Goal: Information Seeking & Learning: Learn about a topic

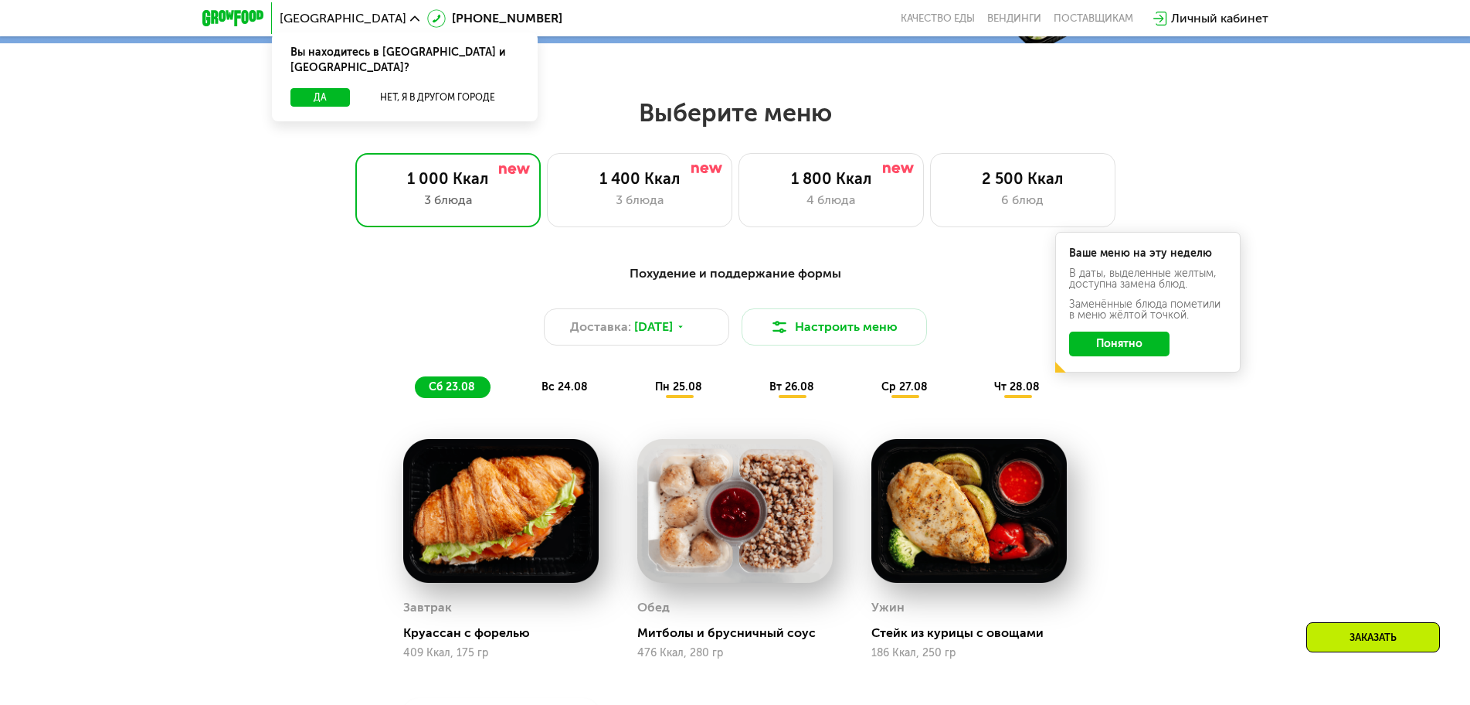
scroll to position [773, 0]
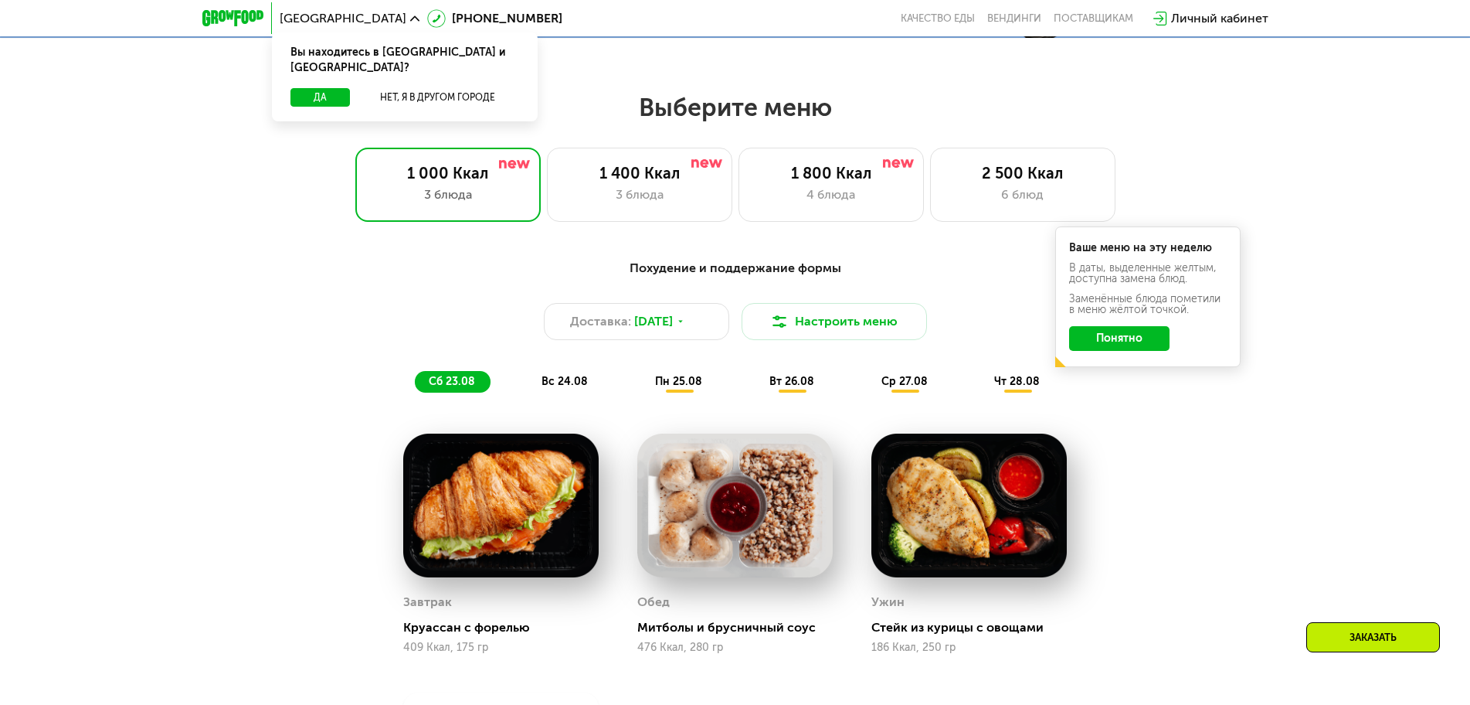
click at [1110, 341] on button "Понятно" at bounding box center [1119, 338] width 100 height 25
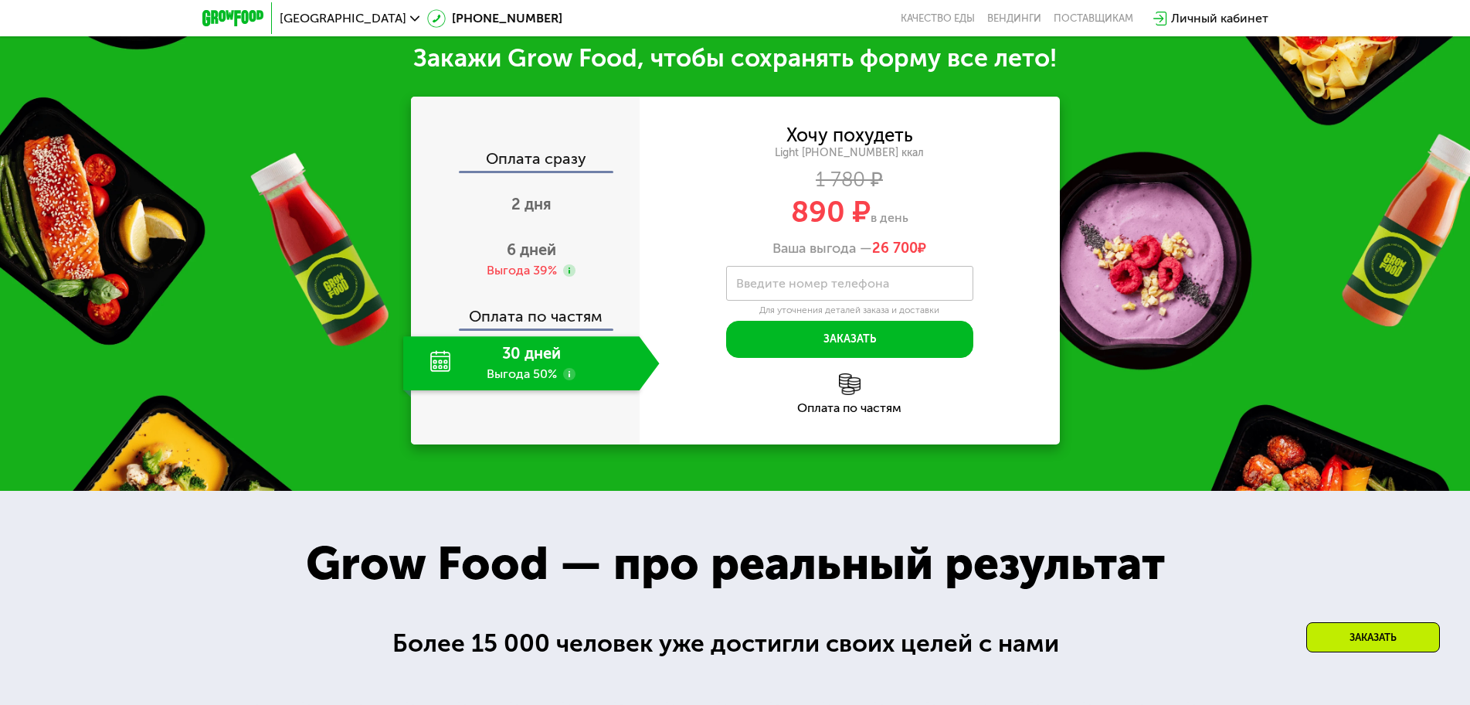
scroll to position [1700, 0]
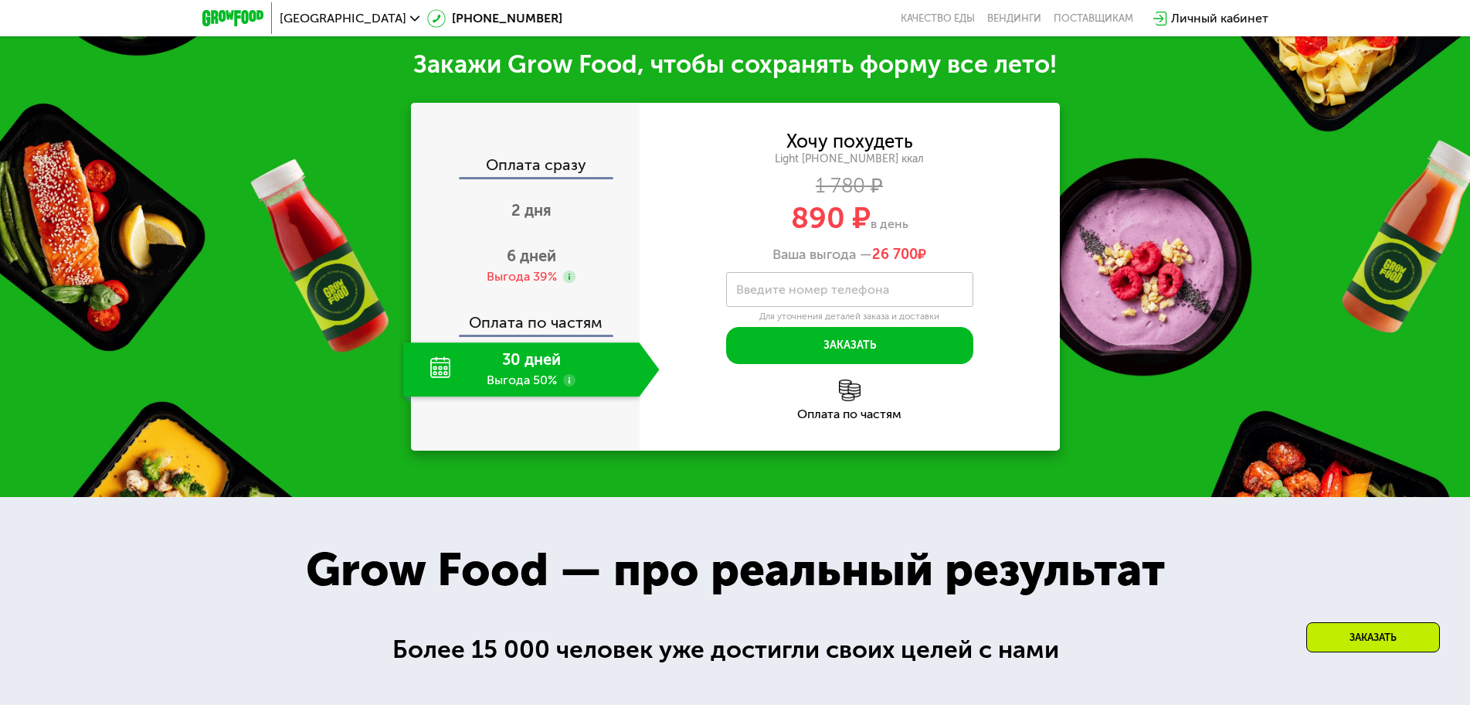
click at [509, 333] on div "Оплата по частям" at bounding box center [526, 317] width 227 height 36
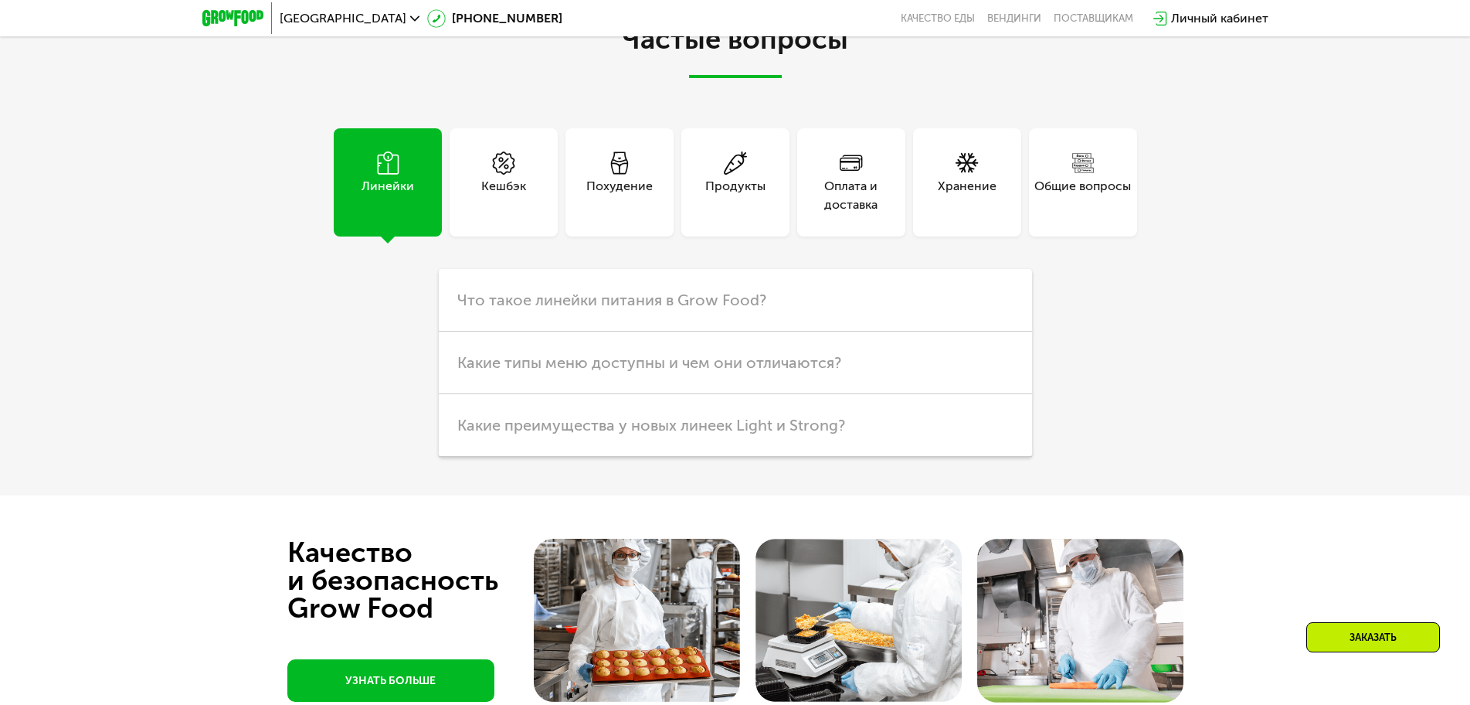
scroll to position [4094, 0]
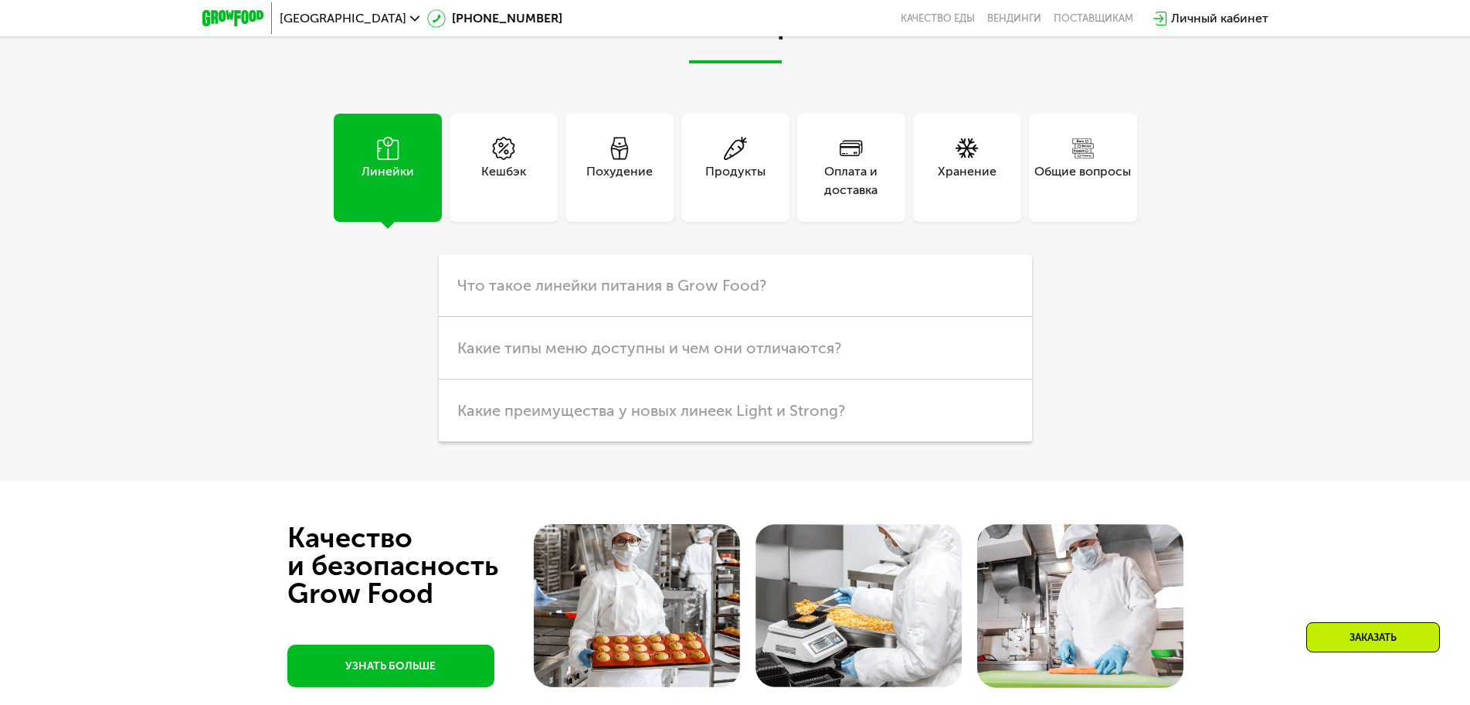
click at [476, 192] on div "Кешбэк" at bounding box center [504, 168] width 108 height 108
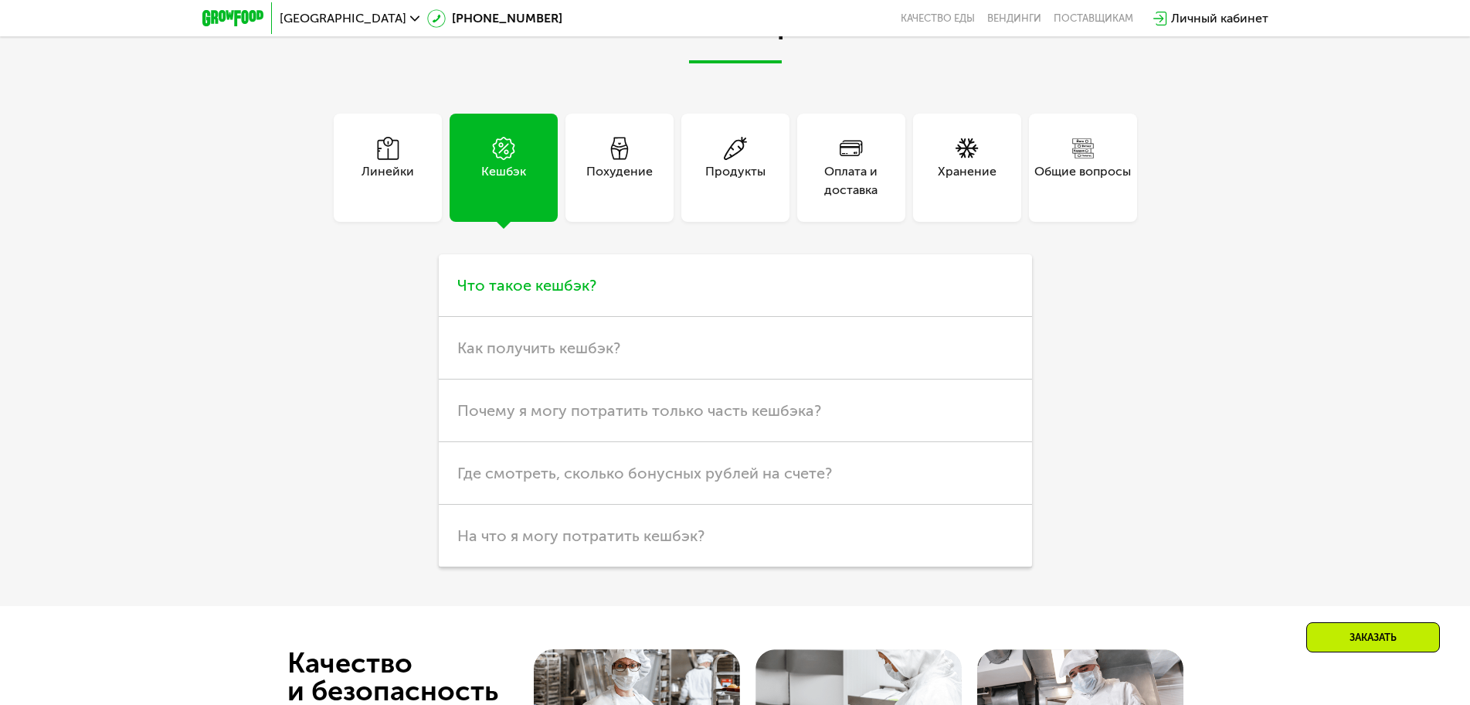
click at [503, 290] on span "Что такое кешбэк?" at bounding box center [526, 285] width 139 height 19
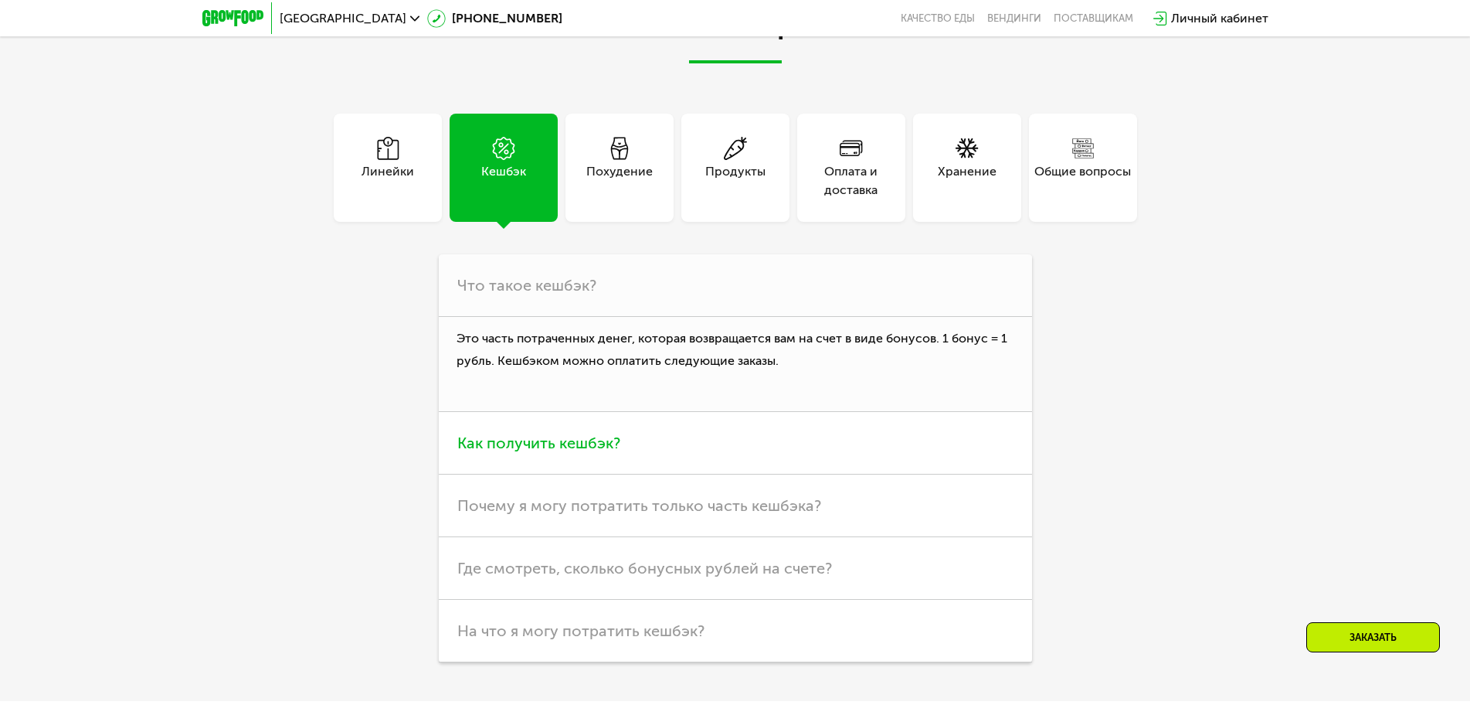
click at [489, 457] on h3 "Как получить кешбэк?" at bounding box center [735, 443] width 593 height 63
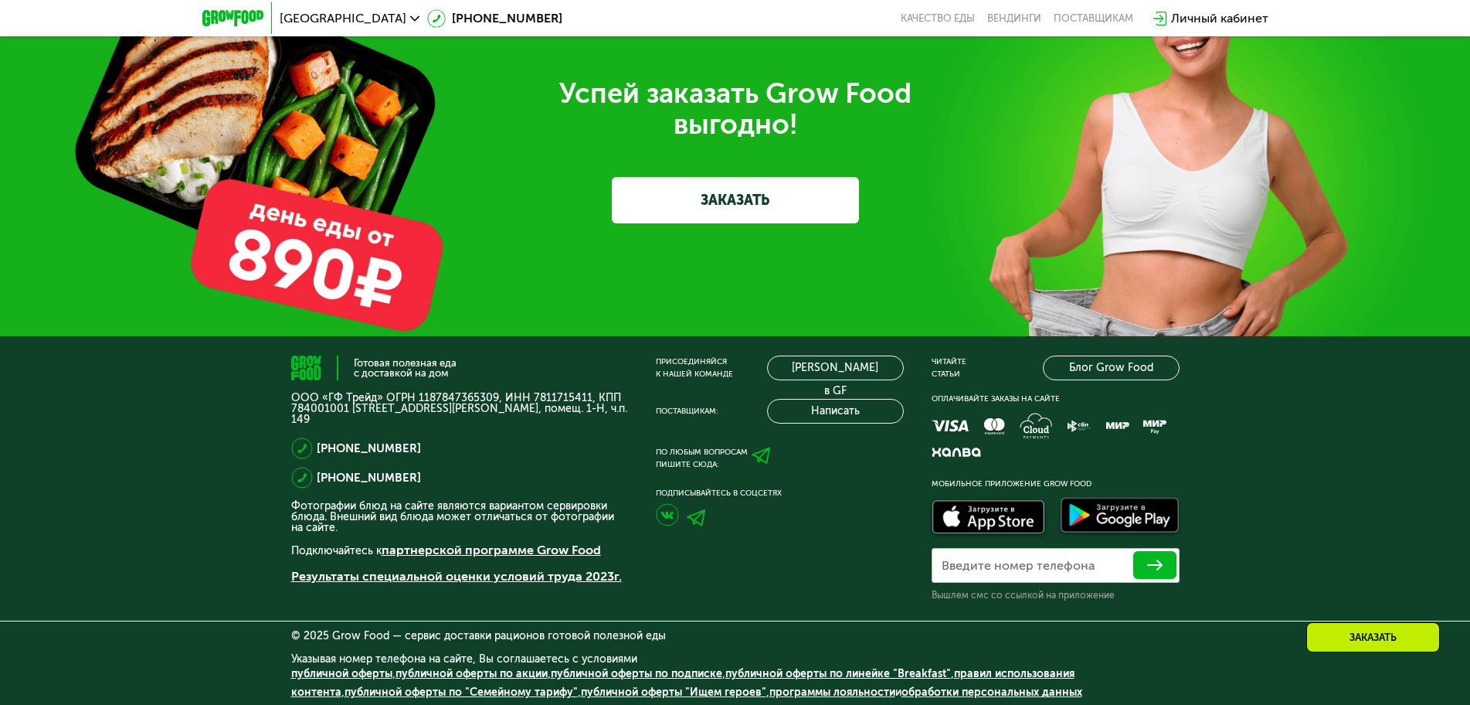
scroll to position [5079, 0]
